Goal: Task Accomplishment & Management: Manage account settings

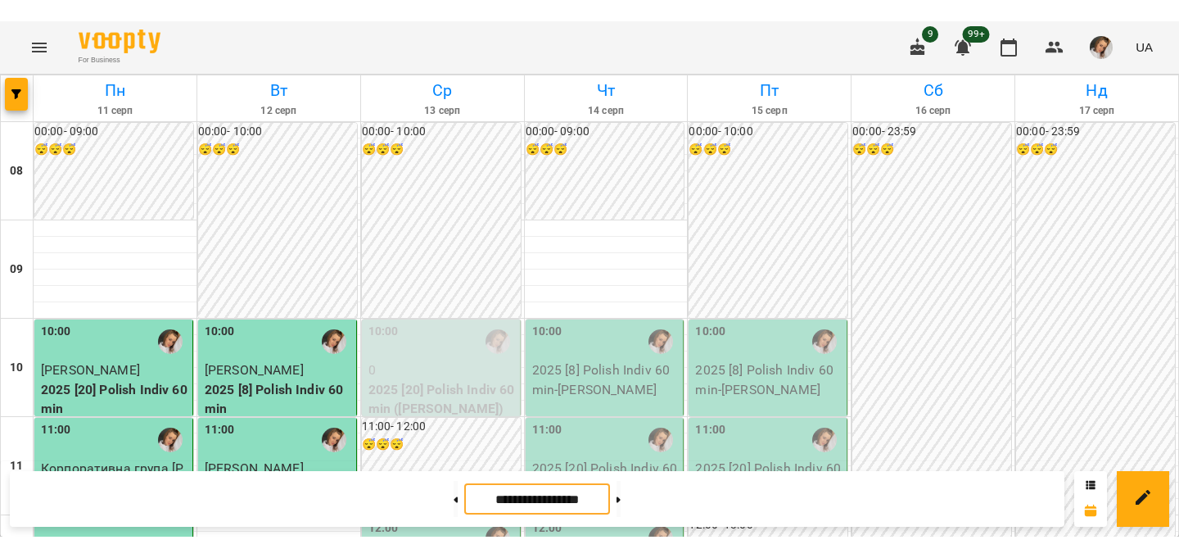
scroll to position [287, 0]
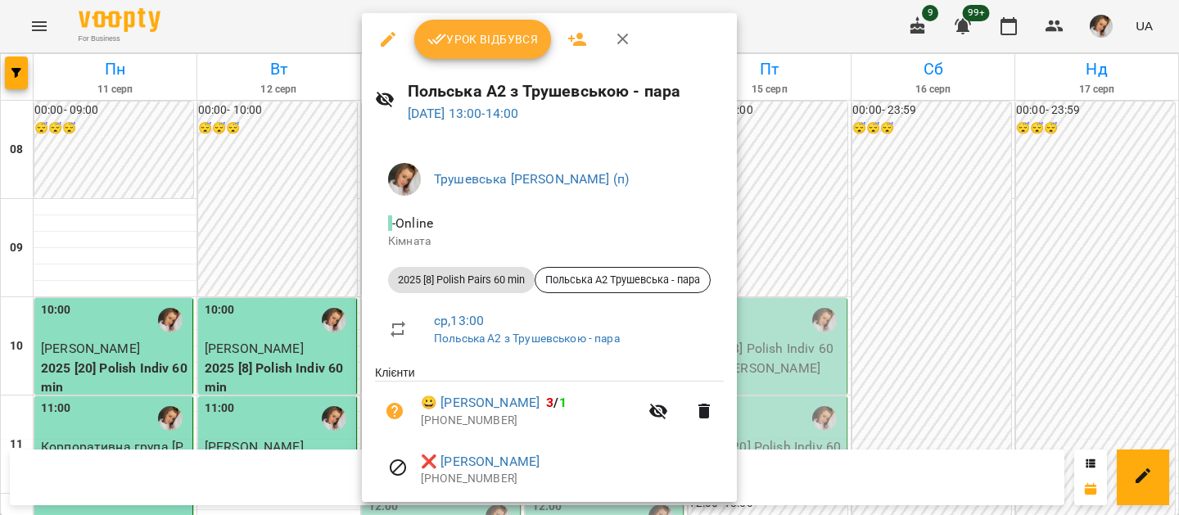
click at [294, 255] on div at bounding box center [589, 257] width 1179 height 515
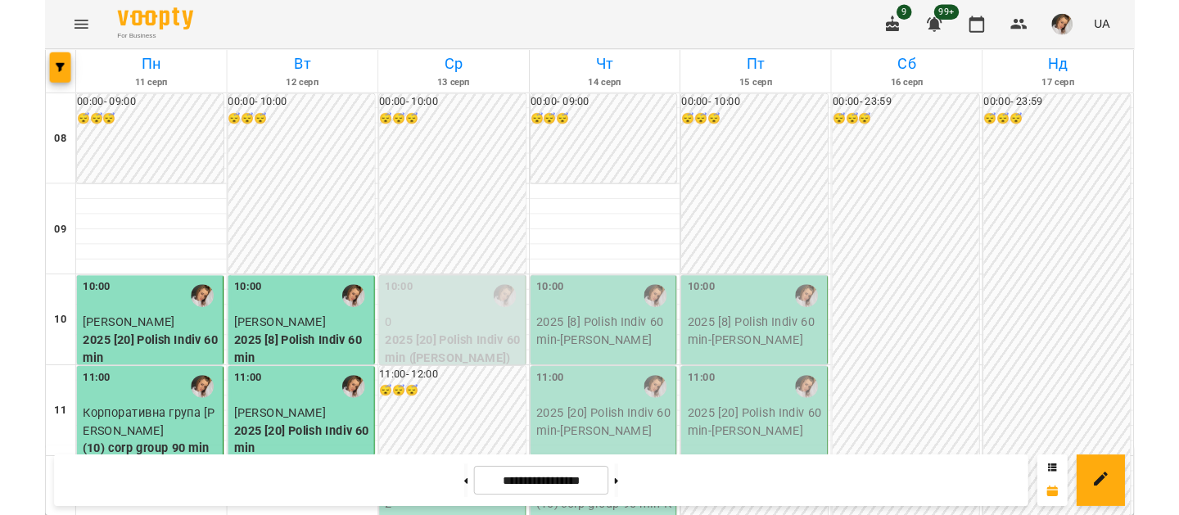
scroll to position [332, 0]
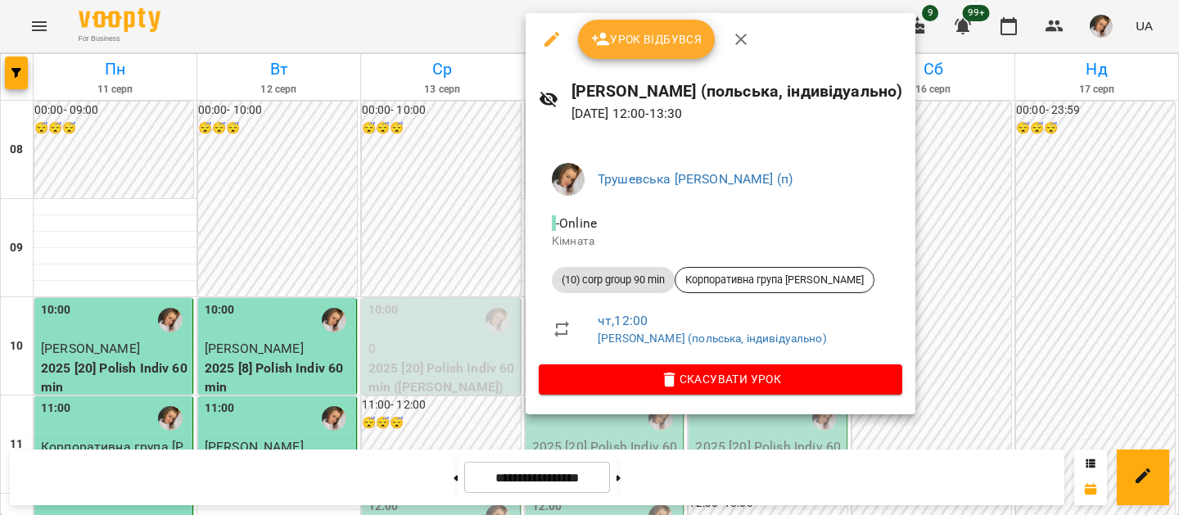
click at [1159, 242] on div at bounding box center [589, 257] width 1179 height 515
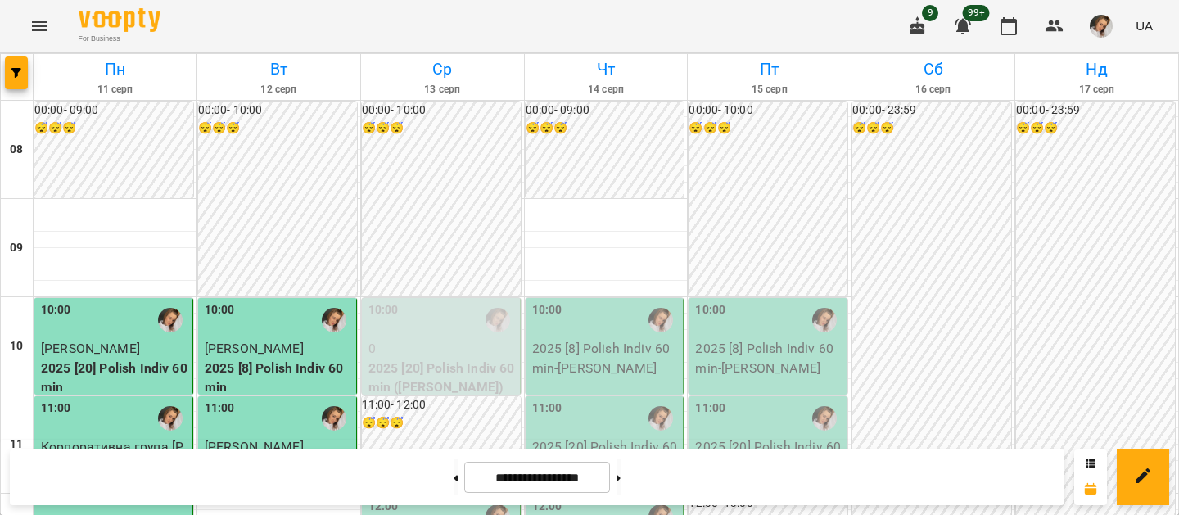
scroll to position [405, 0]
click at [454, 493] on button at bounding box center [456, 477] width 4 height 36
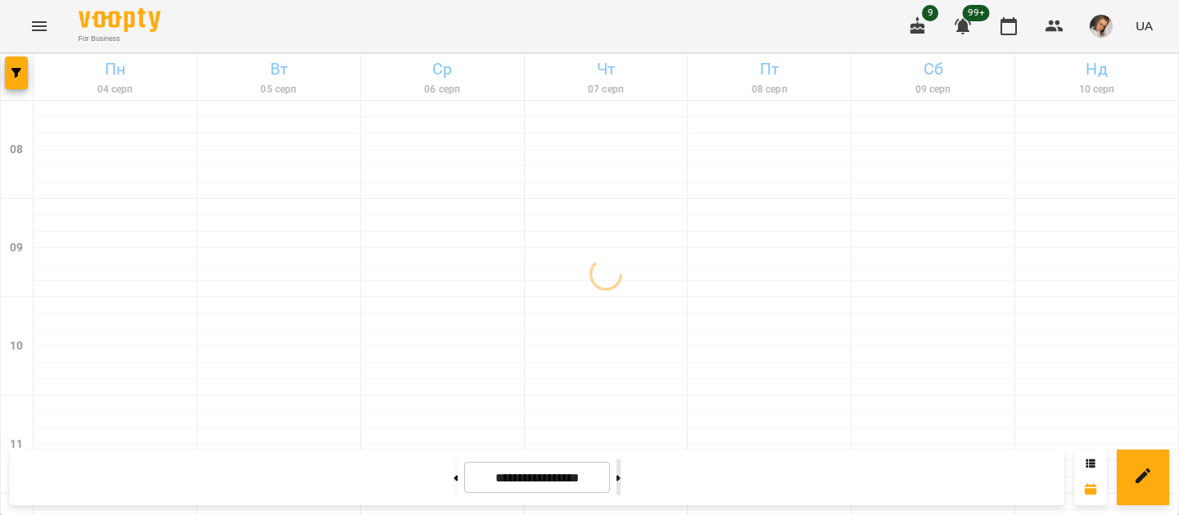
click at [621, 472] on button at bounding box center [619, 477] width 4 height 36
type input "**********"
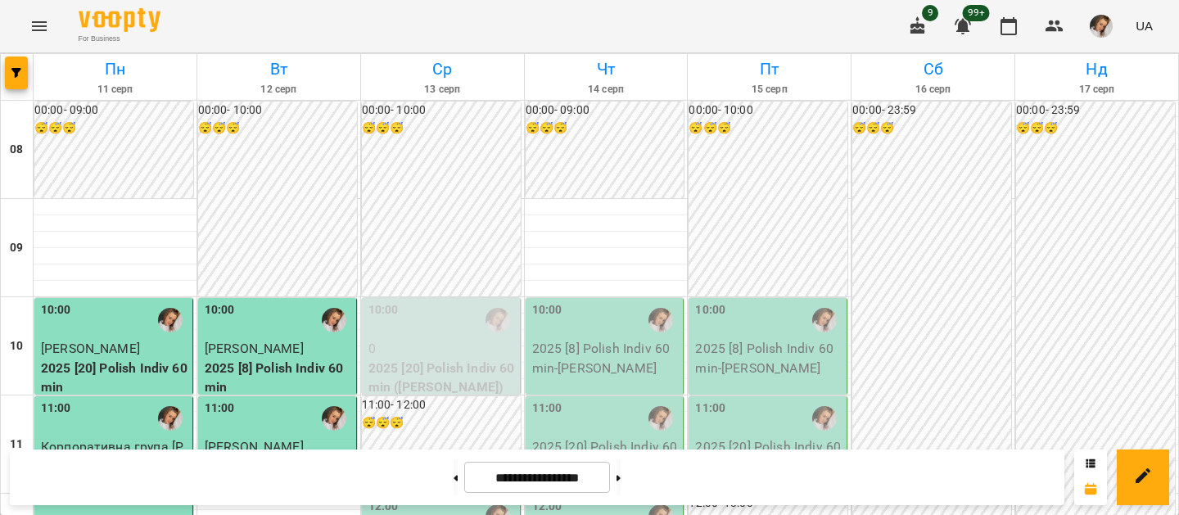
scroll to position [424, 0]
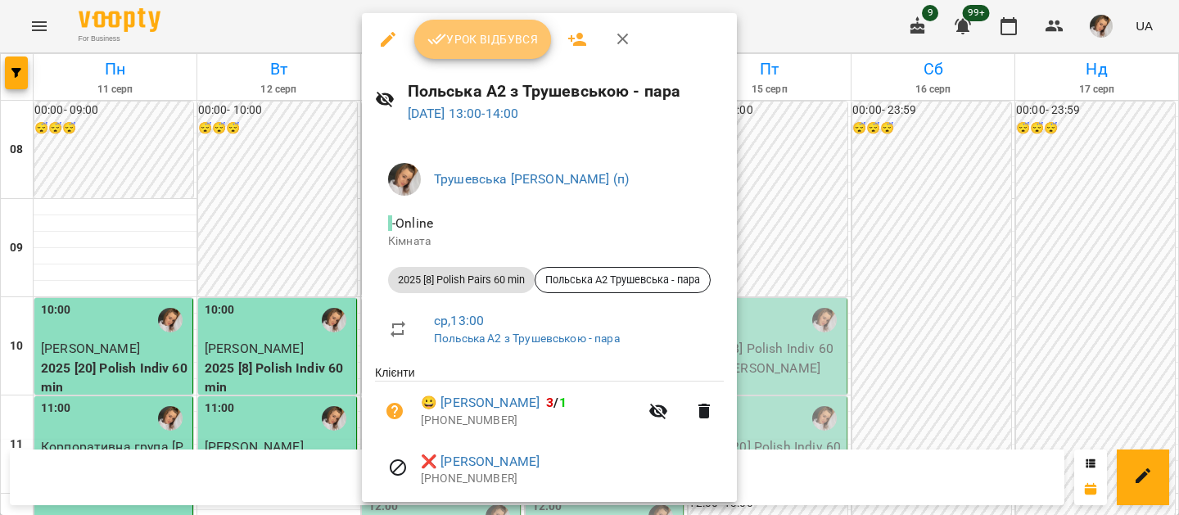
click at [481, 52] on button "Урок відбувся" at bounding box center [483, 39] width 138 height 39
